Goal: Transaction & Acquisition: Book appointment/travel/reservation

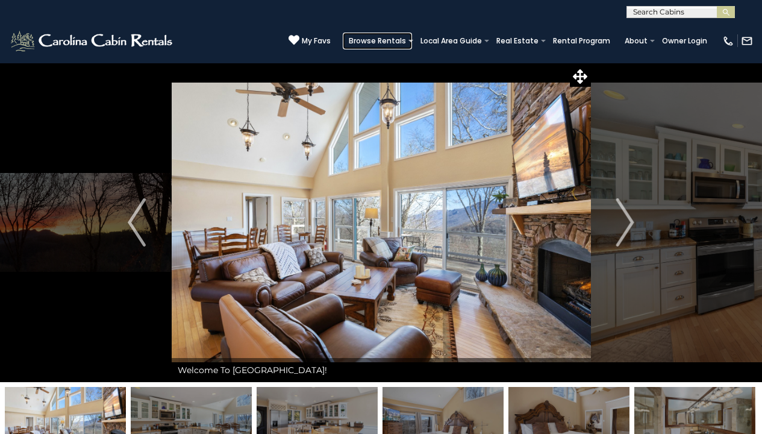
click at [383, 40] on link "Browse Rentals" at bounding box center [377, 41] width 69 height 17
